Goal: Information Seeking & Learning: Learn about a topic

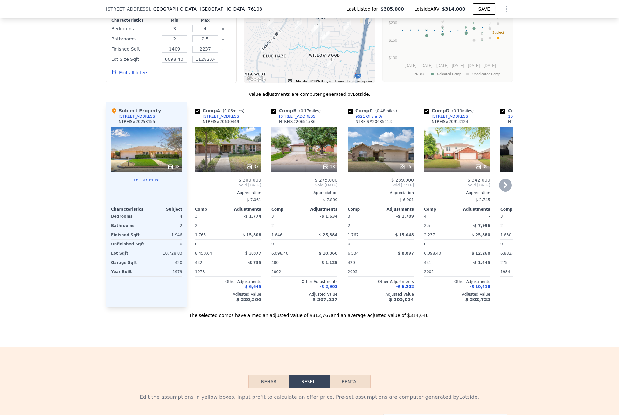
click at [216, 119] on div "[STREET_ADDRESS]" at bounding box center [222, 116] width 38 height 5
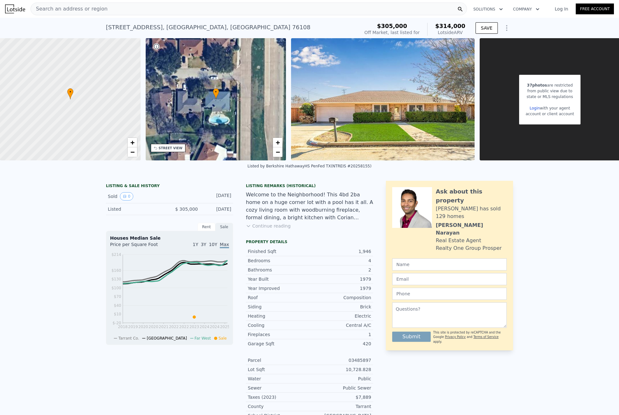
click at [62, 7] on span "Search an address or region" at bounding box center [69, 9] width 77 height 8
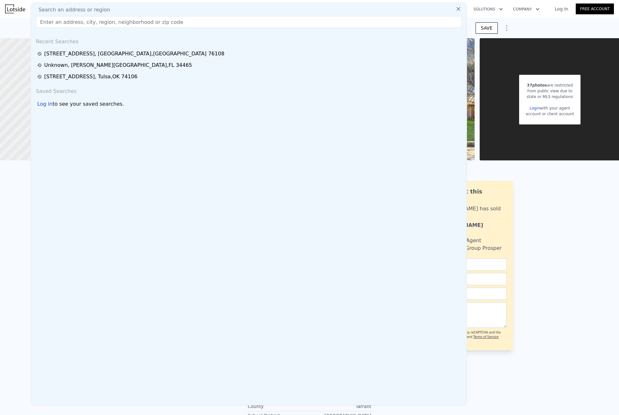
click at [61, 22] on input "text" at bounding box center [249, 21] width 426 height 11
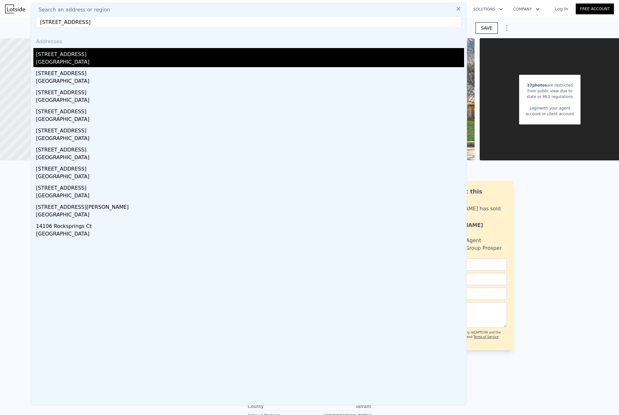
type input "[STREET_ADDRESS]"
click at [78, 58] on div "[STREET_ADDRESS]" at bounding box center [250, 53] width 428 height 10
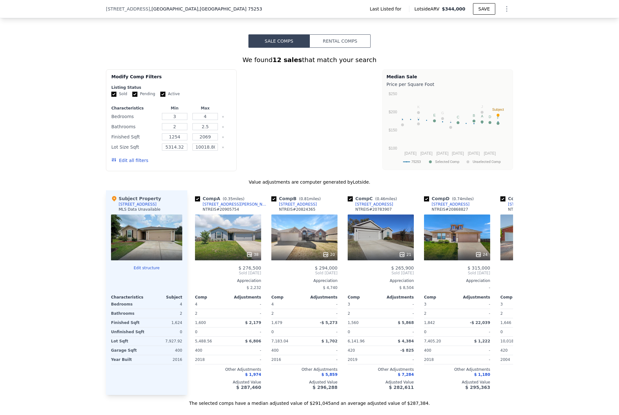
scroll to position [411, 0]
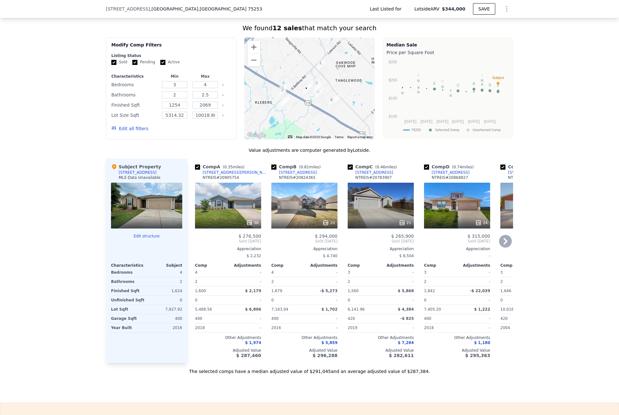
click at [217, 175] on div "[STREET_ADDRESS][PERSON_NAME]" at bounding box center [236, 172] width 66 height 5
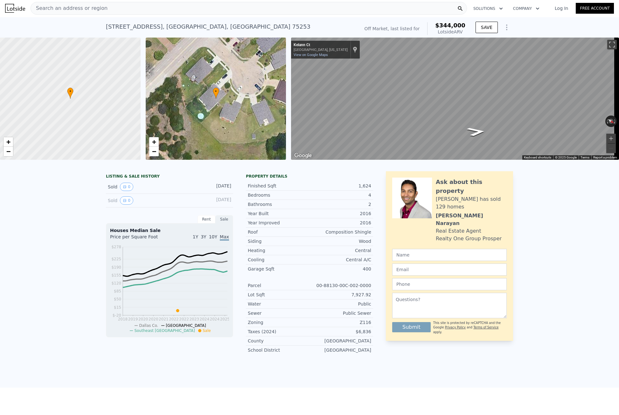
scroll to position [0, 0]
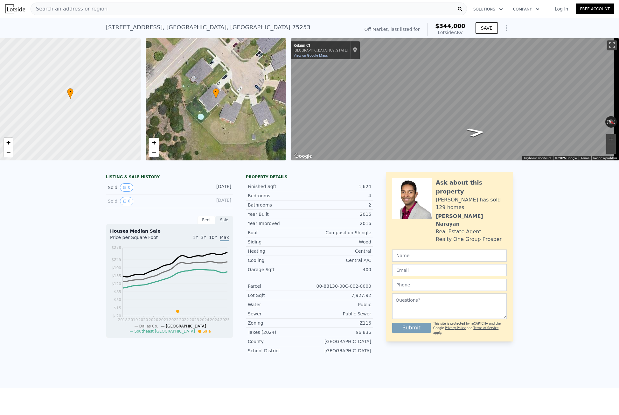
click at [126, 13] on div "Search an address or region" at bounding box center [249, 9] width 436 height 13
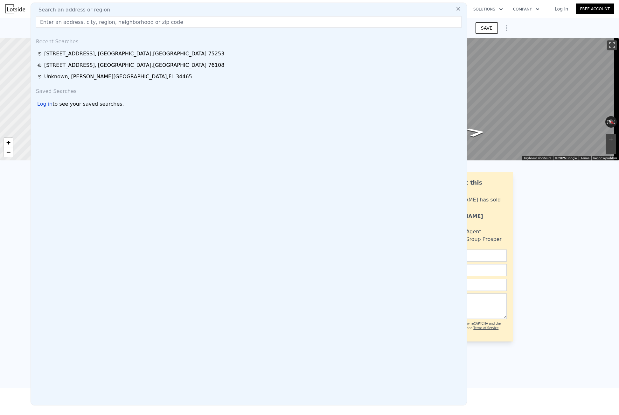
click at [112, 36] on div "Recent Searches" at bounding box center [248, 40] width 431 height 15
click at [116, 13] on div "Search an address or region" at bounding box center [248, 10] width 431 height 8
click at [114, 21] on input "text" at bounding box center [249, 21] width 426 height 11
paste input "[STREET_ADDRESS]"
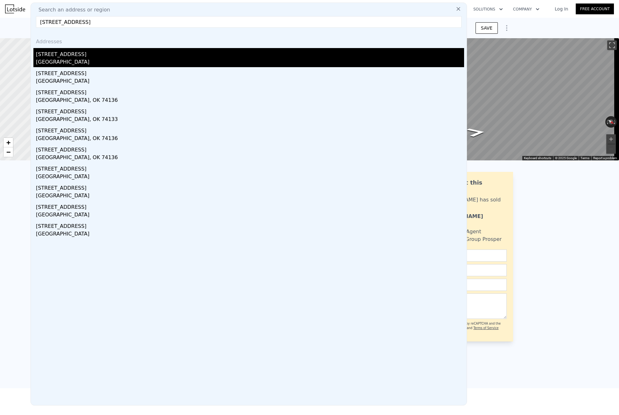
type input "[STREET_ADDRESS]"
click at [69, 53] on div "[STREET_ADDRESS]" at bounding box center [250, 53] width 428 height 10
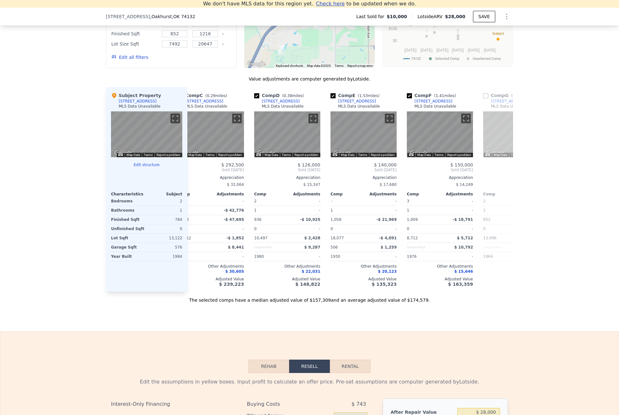
scroll to position [0, 246]
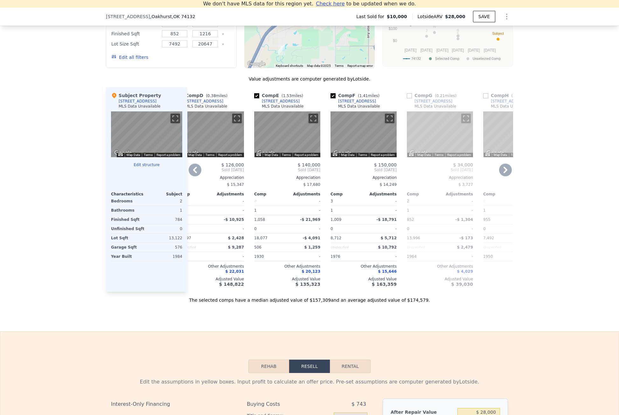
click at [279, 104] on div "[STREET_ADDRESS]" at bounding box center [281, 101] width 38 height 5
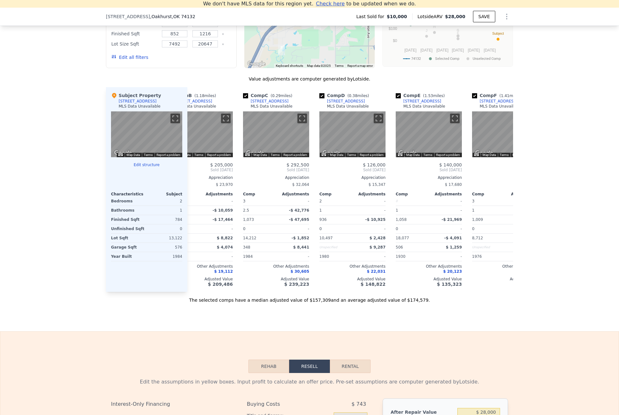
scroll to position [0, 0]
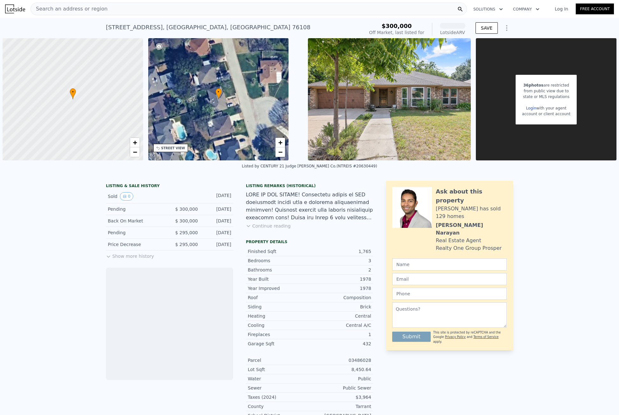
click at [199, 28] on div "312 Rim Rock Dr , Fort Worth , TX 76108" at bounding box center [208, 27] width 205 height 9
drag, startPoint x: 198, startPoint y: 28, endPoint x: 190, endPoint y: 27, distance: 8.7
click at [190, 27] on div "312 Rim Rock Dr , Fort Worth , TX 76108" at bounding box center [208, 27] width 205 height 9
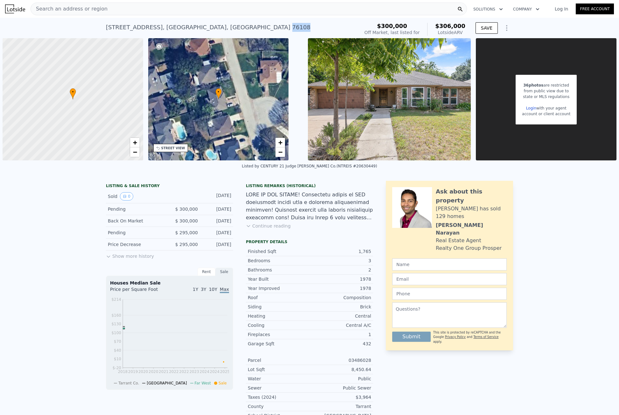
click at [190, 27] on div "312 Rim Rock Dr , Fort Worth , TX 76108" at bounding box center [208, 27] width 205 height 9
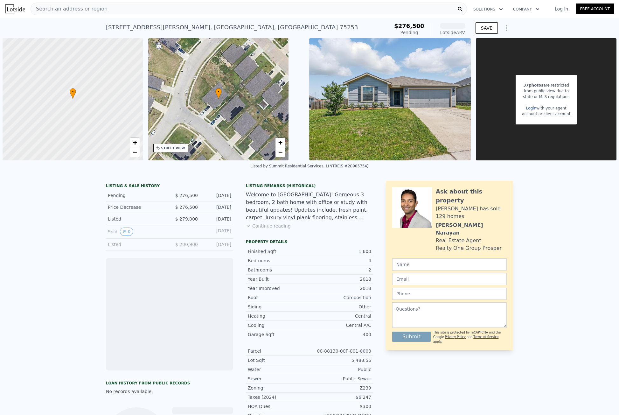
click at [177, 29] on div "14203 Riata Ln , Dallas , TX 75253" at bounding box center [232, 27] width 252 height 9
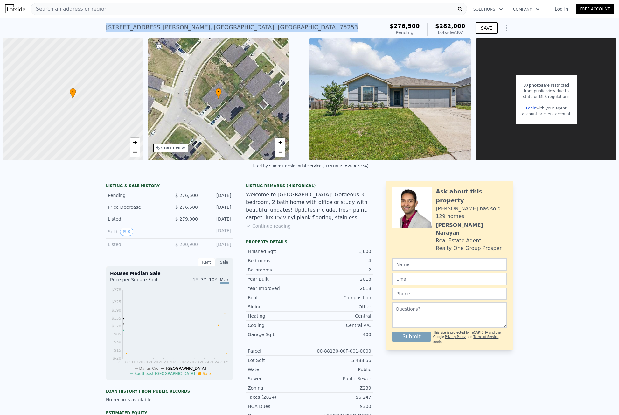
copy div "14203 Riata Ln , Dallas , TX 75253 Pending from $276,500 (~ARV )"
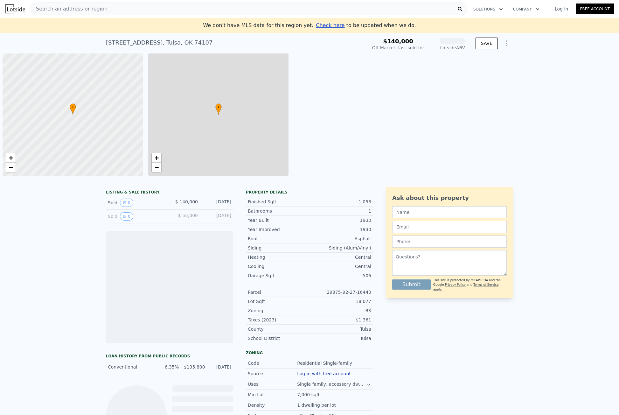
scroll to position [0, 3]
